Goal: Find specific page/section: Find specific page/section

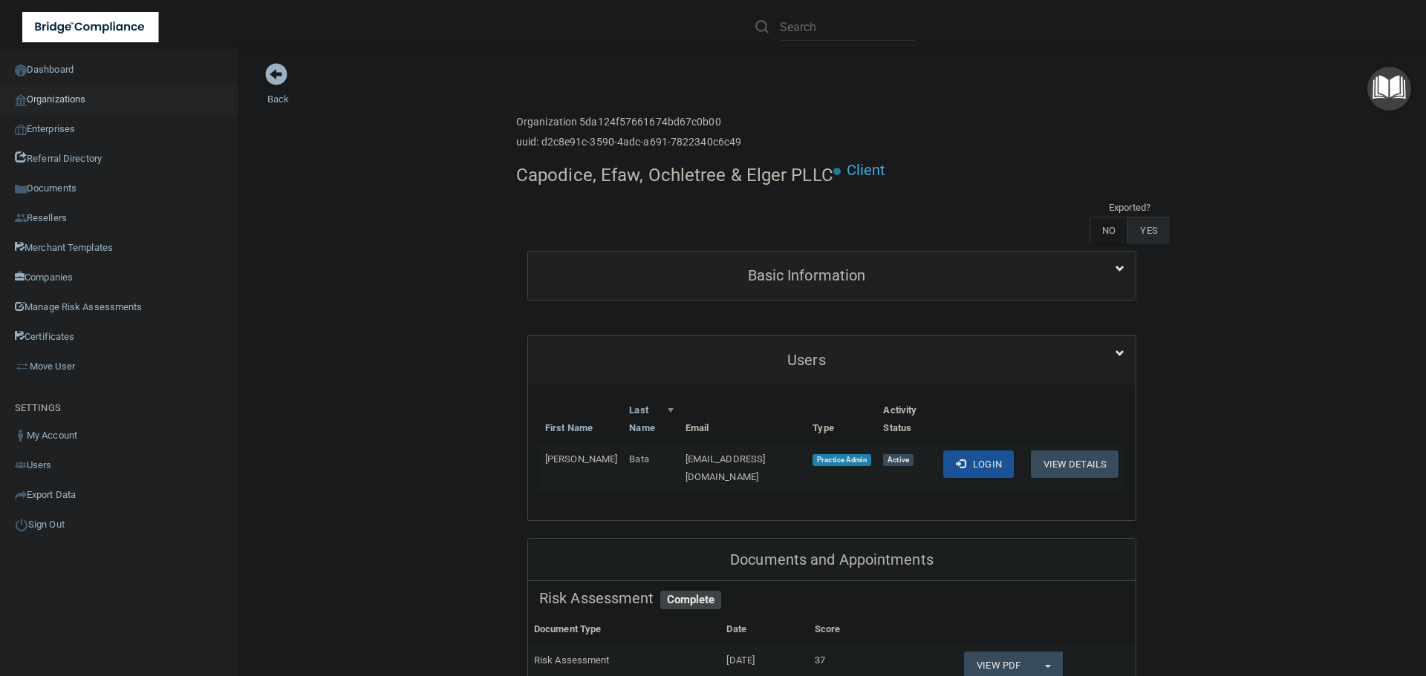
scroll to position [297, 0]
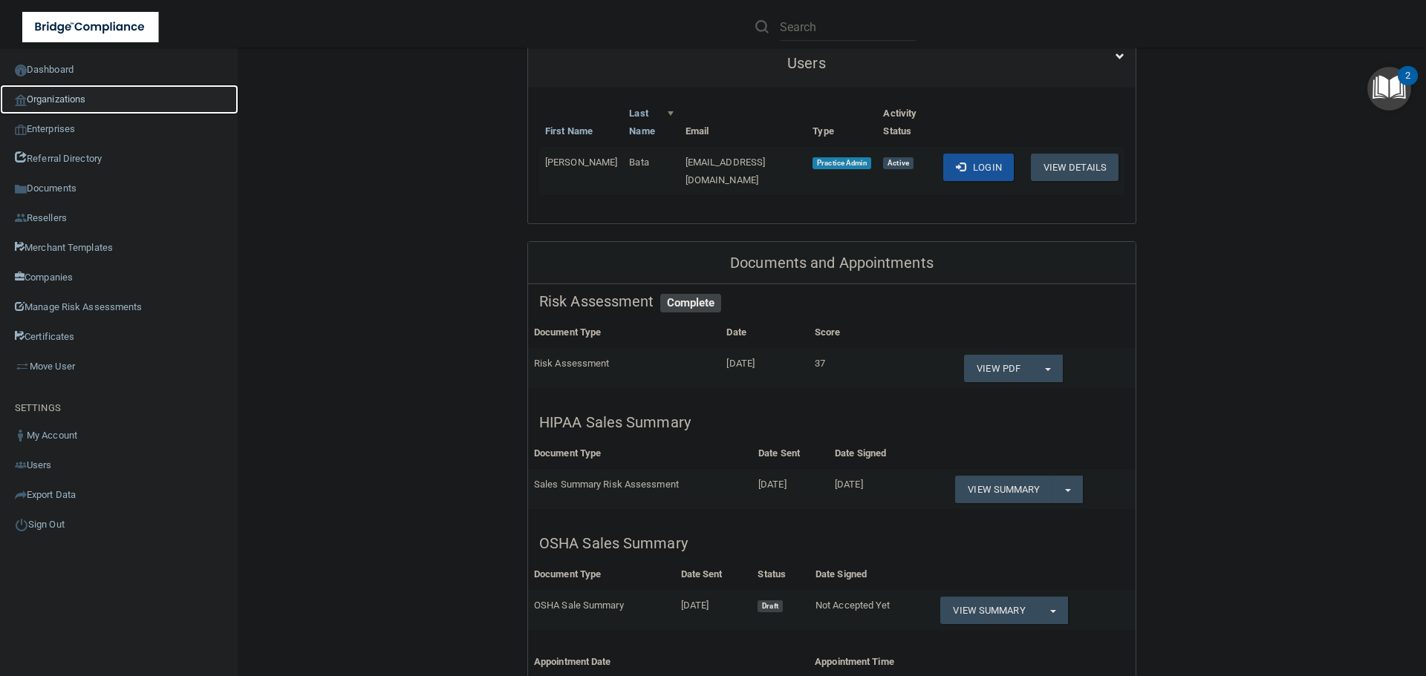
drag, startPoint x: 39, startPoint y: 101, endPoint x: 61, endPoint y: 108, distance: 22.8
click at [39, 101] on link "Organizations" at bounding box center [119, 100] width 238 height 30
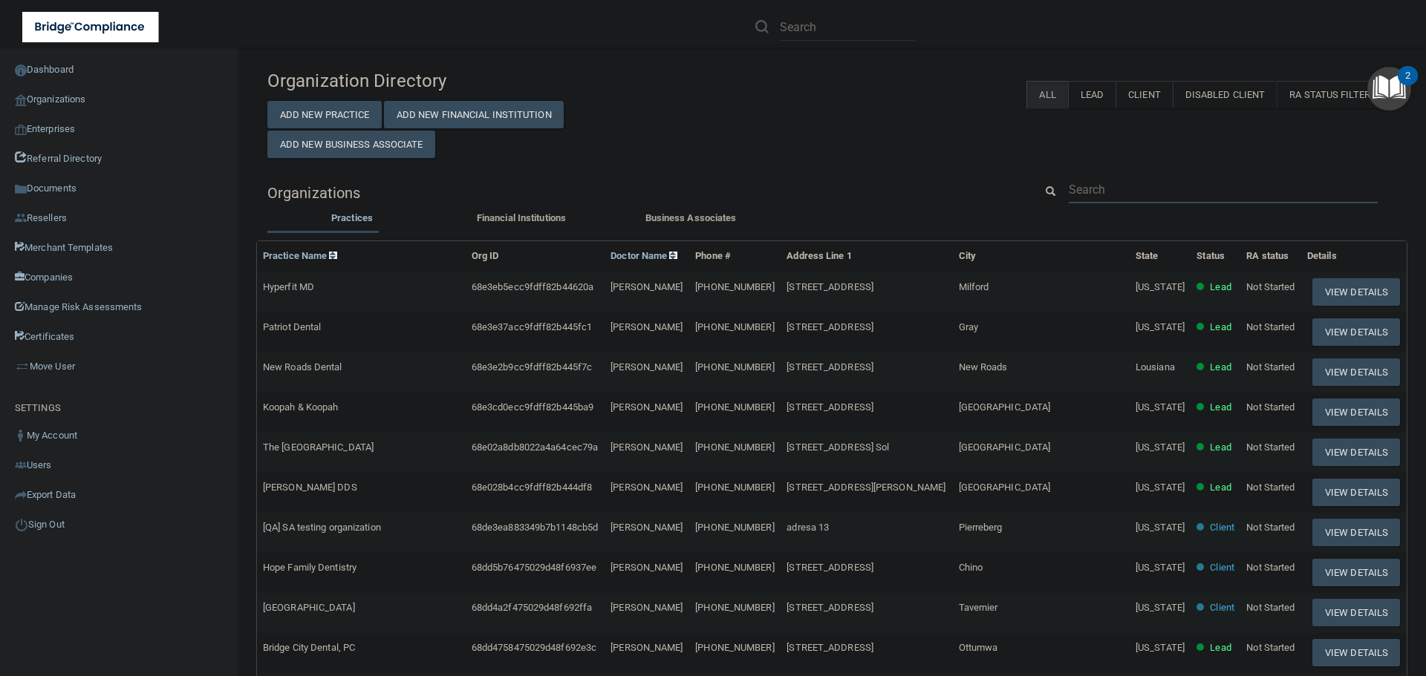
click at [1100, 190] on input "text" at bounding box center [1223, 189] width 309 height 27
paste input "Waters Davidson Family Dentistry"
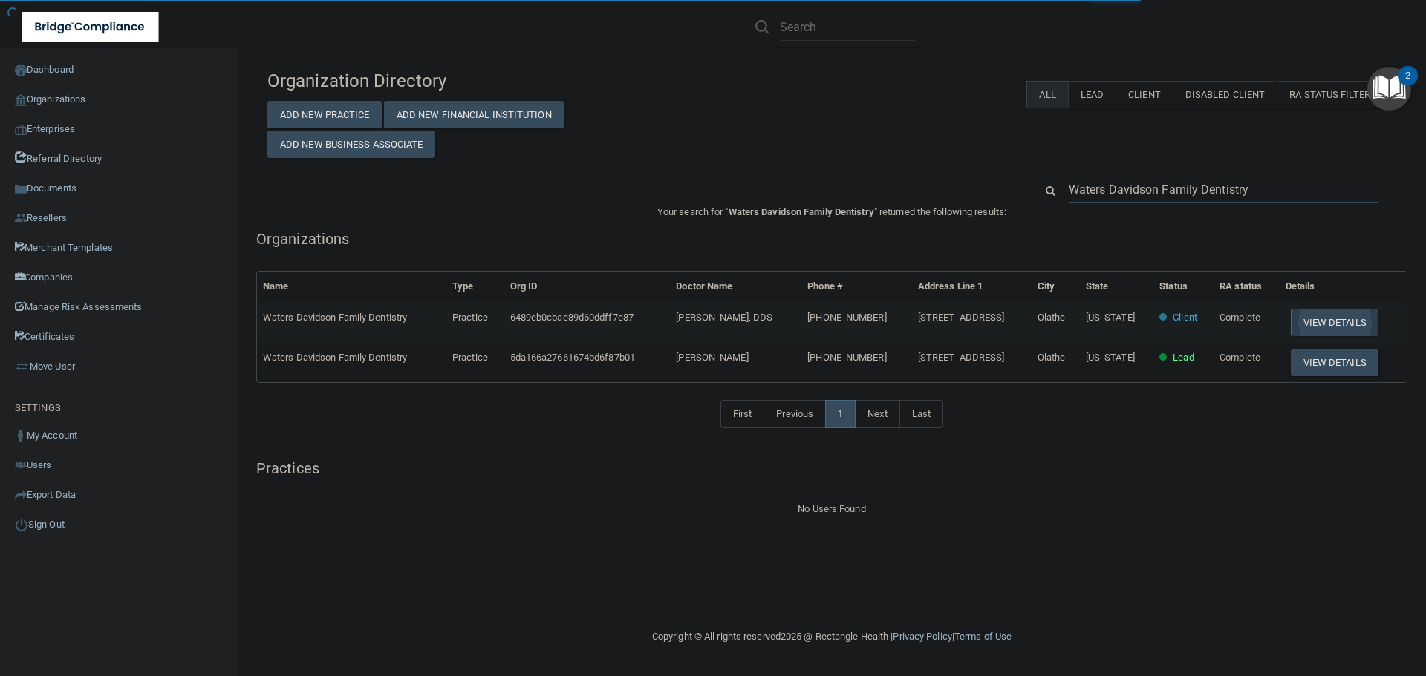
type input "Waters Davidson Family Dentistry"
click at [1322, 323] on button "View Details" at bounding box center [1335, 322] width 88 height 27
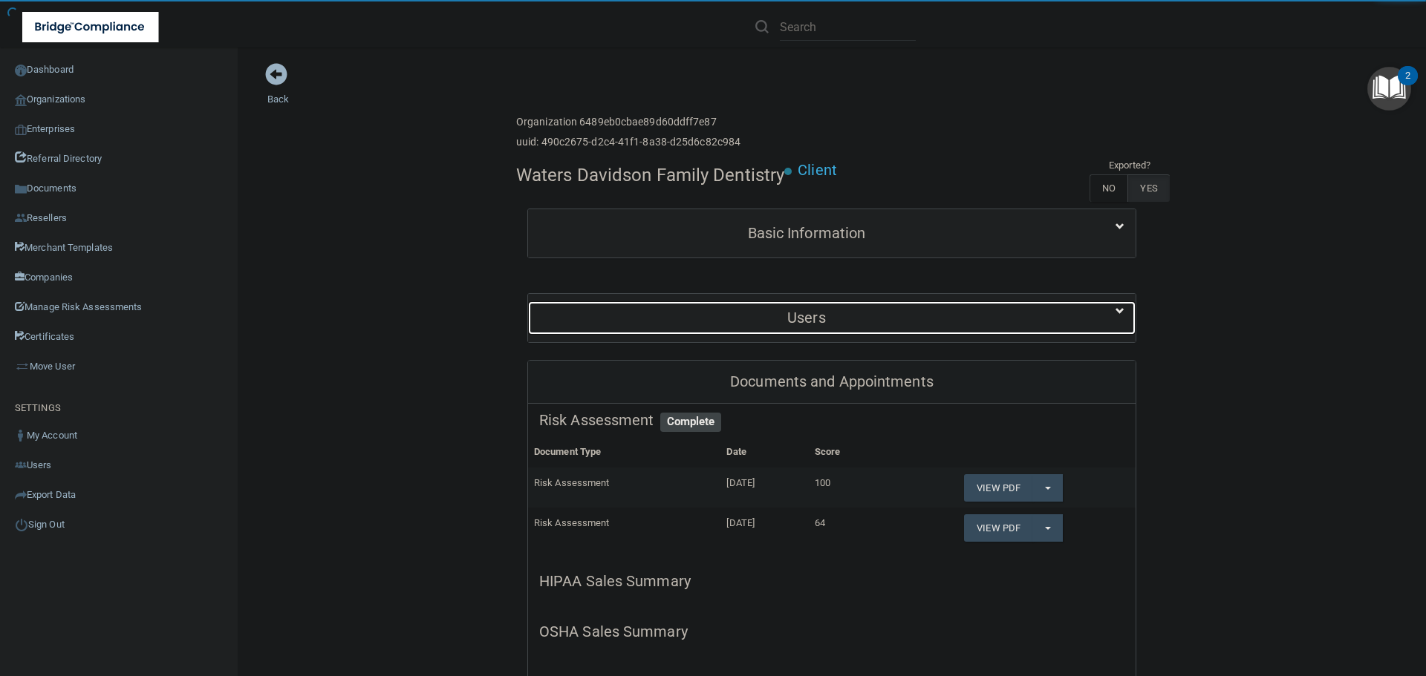
click at [806, 326] on h5 "Users" at bounding box center [806, 318] width 535 height 16
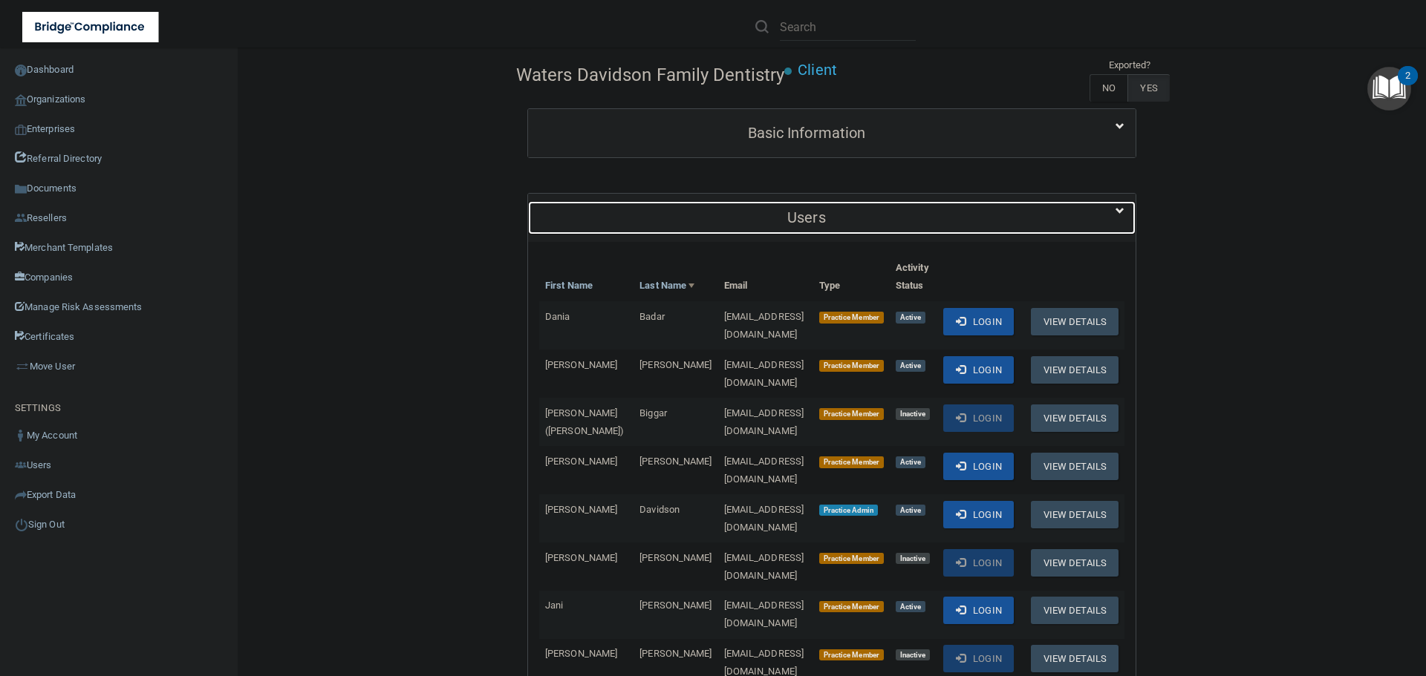
scroll to position [371, 0]
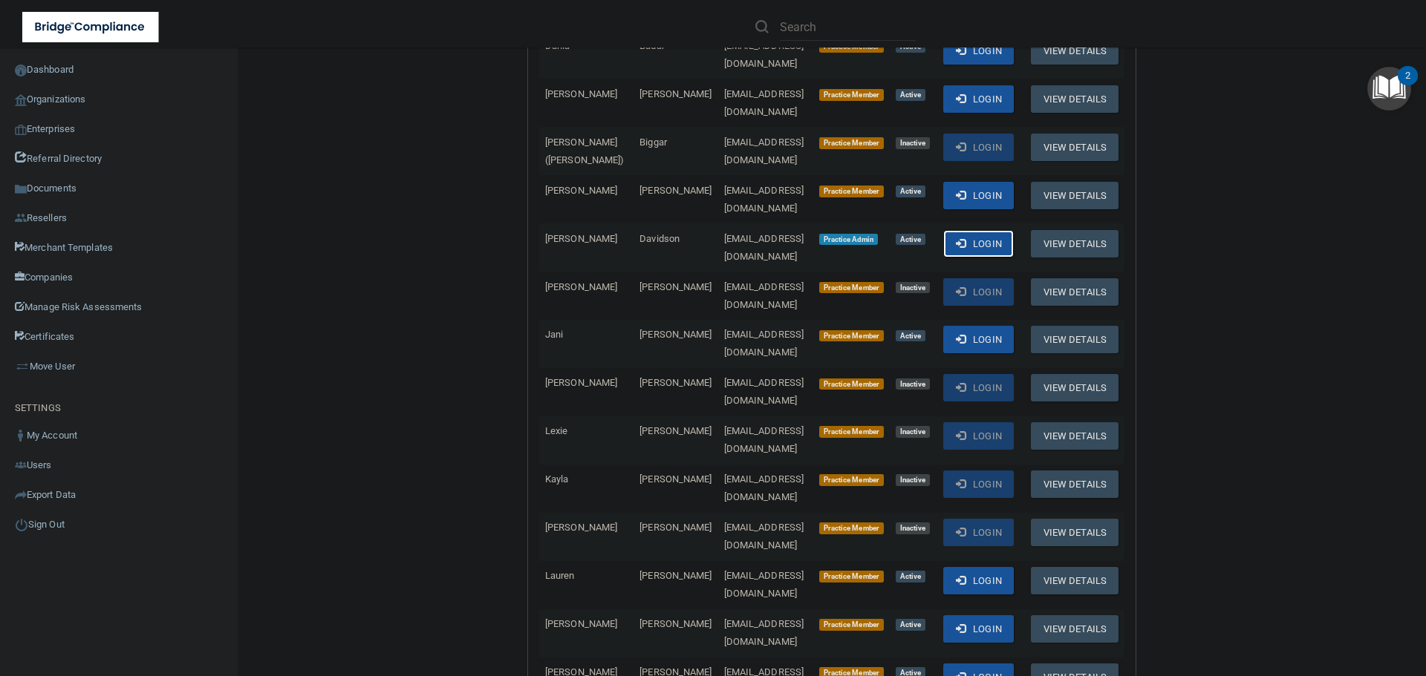
click at [1006, 258] on button "Login" at bounding box center [978, 243] width 71 height 27
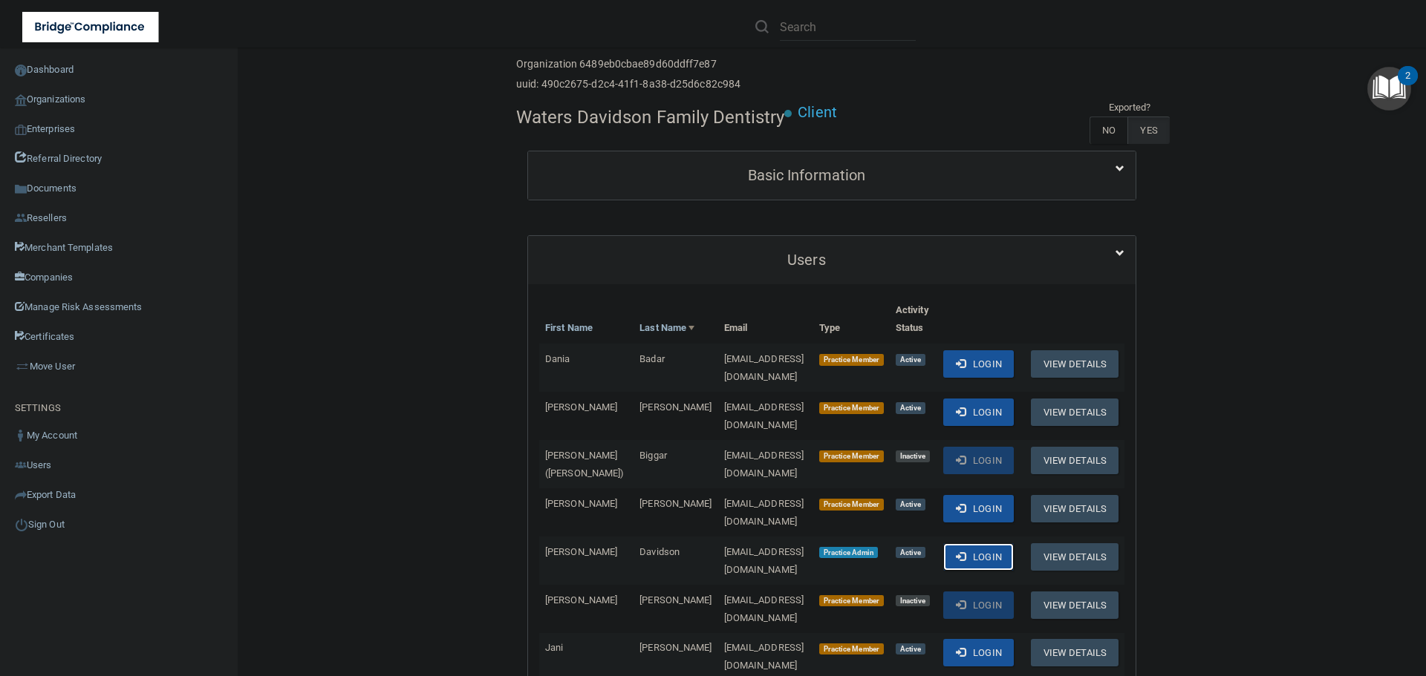
scroll to position [0, 0]
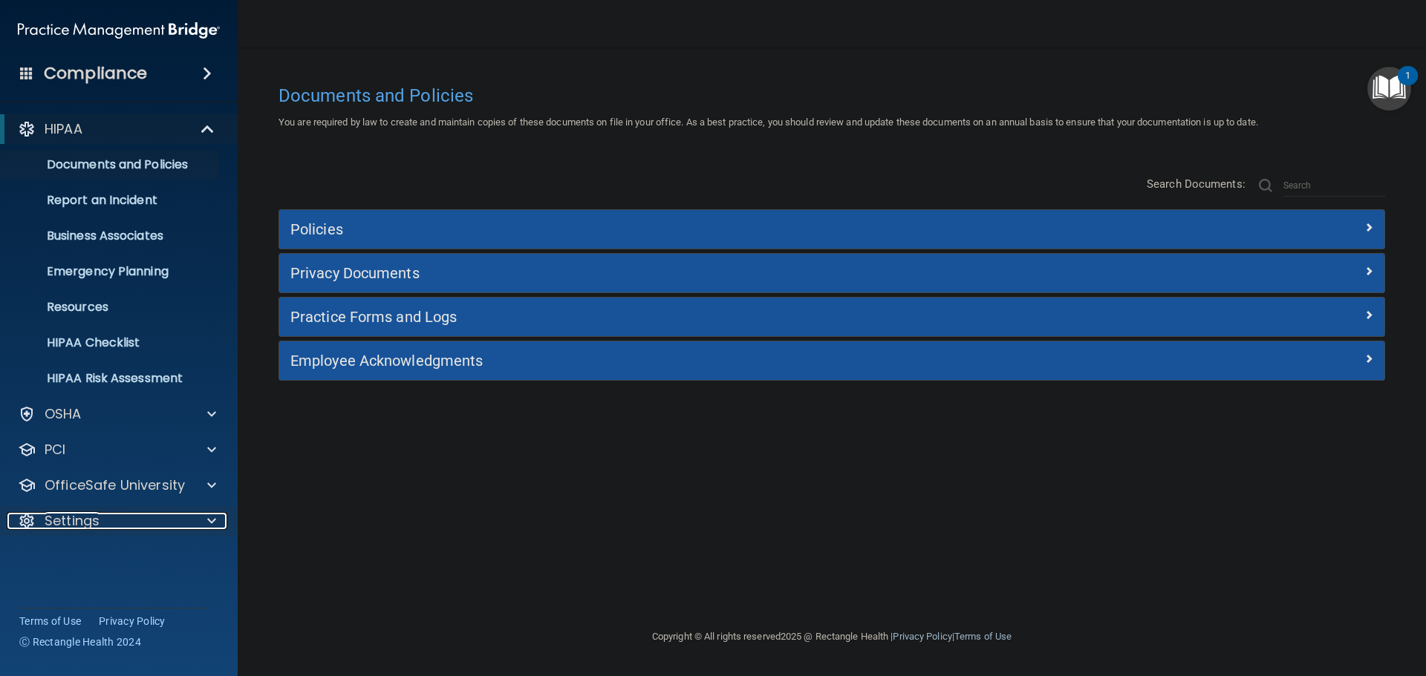
click at [191, 528] on div at bounding box center [208, 521] width 37 height 18
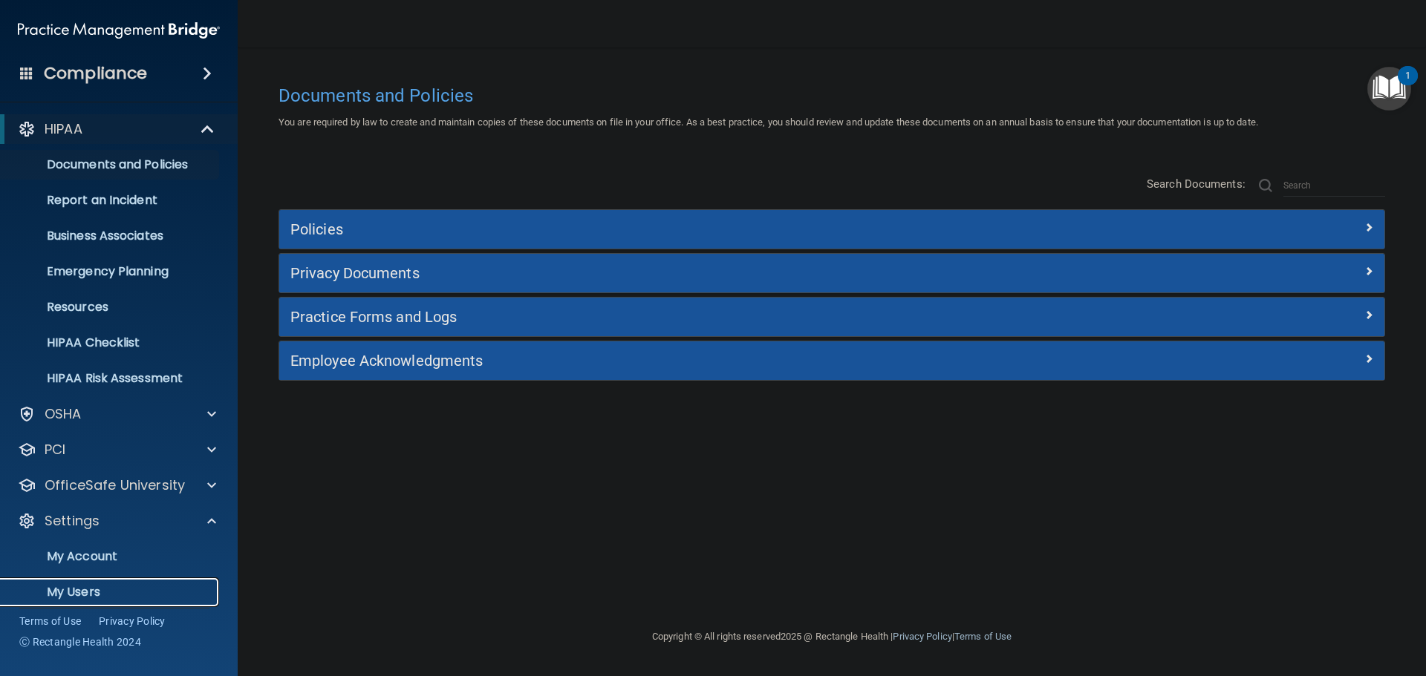
click at [75, 583] on link "My Users" at bounding box center [102, 593] width 234 height 30
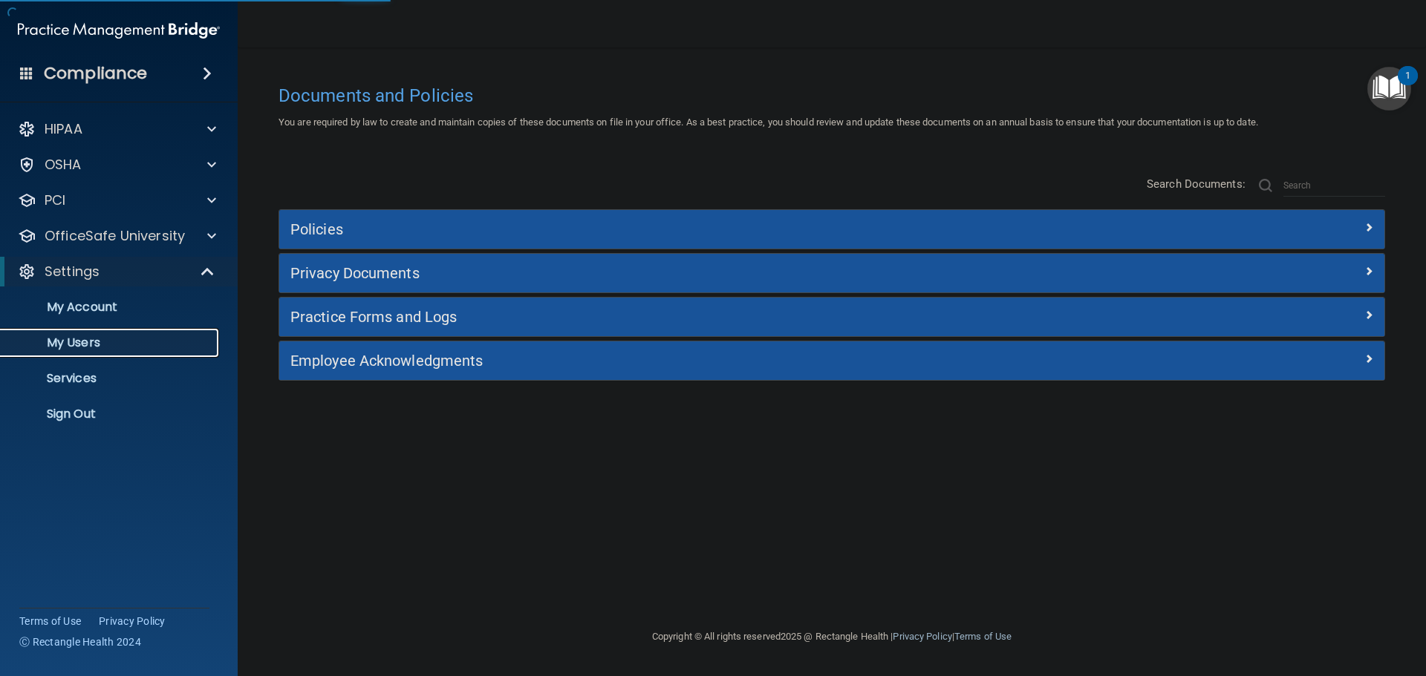
select select "20"
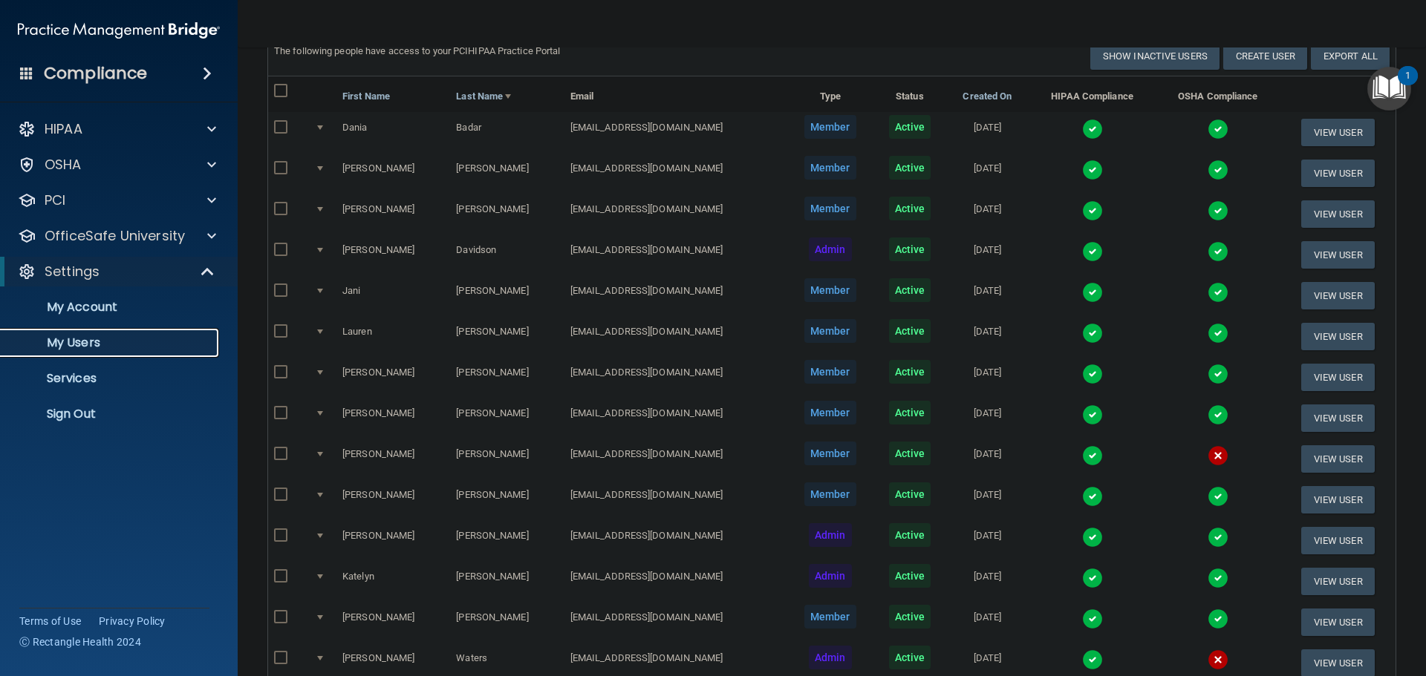
scroll to position [297, 0]
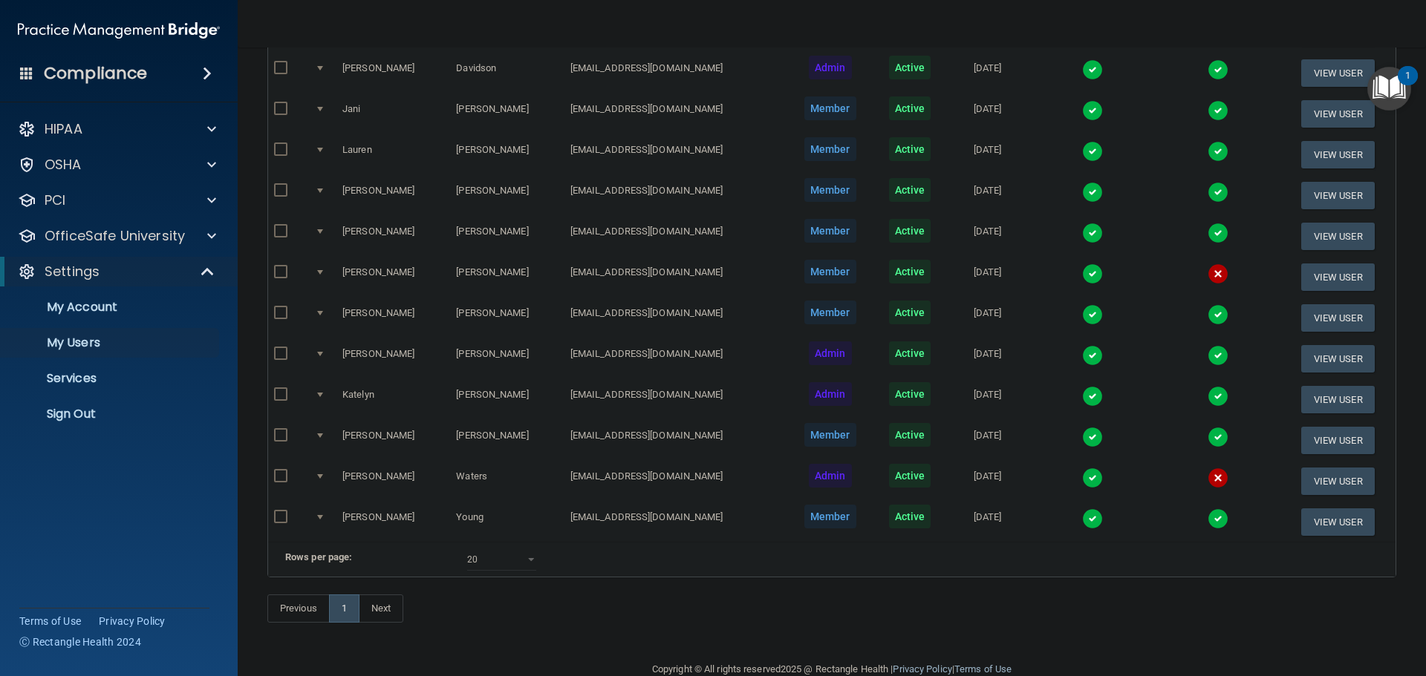
click at [1082, 477] on img at bounding box center [1092, 478] width 21 height 21
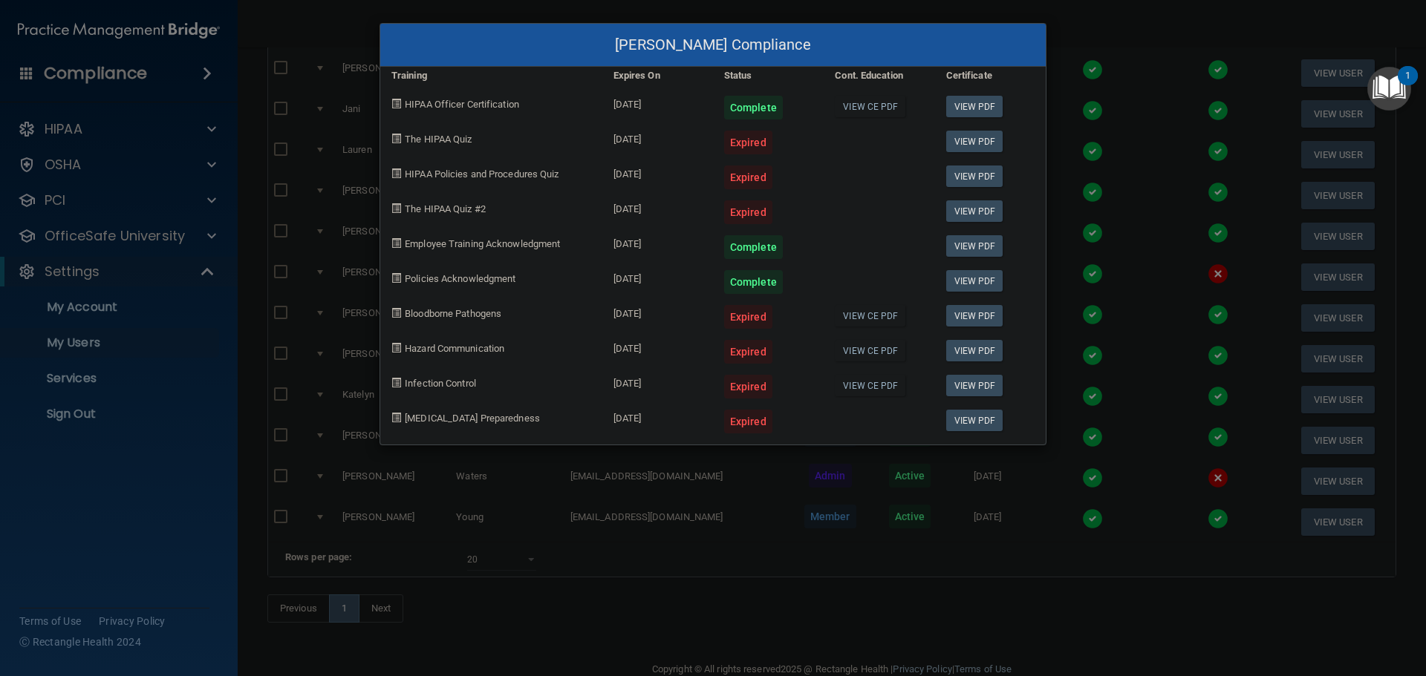
click at [1090, 362] on div "[PERSON_NAME] Compliance Training Expires On Status Cont. Education Certificate…" at bounding box center [713, 338] width 1426 height 676
